Goal: Task Accomplishment & Management: Manage account settings

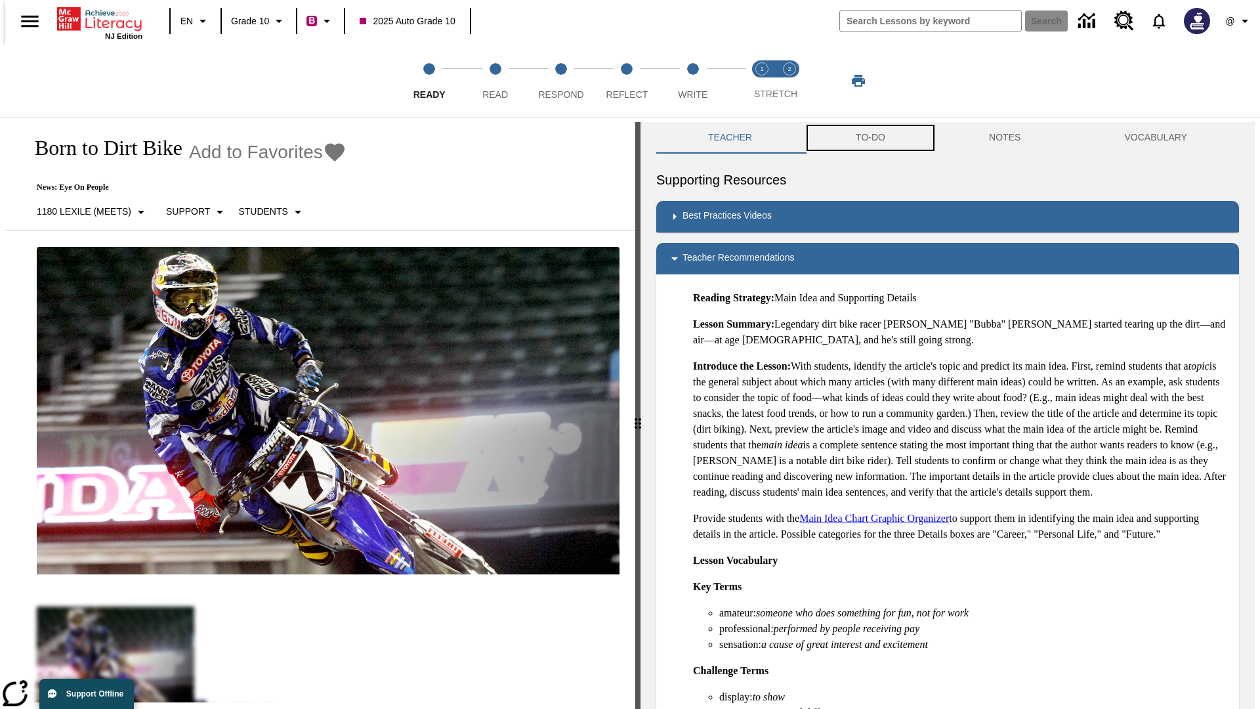
click at [870, 138] on button "TO-DO" at bounding box center [870, 138] width 133 height 32
